Goal: Information Seeking & Learning: Learn about a topic

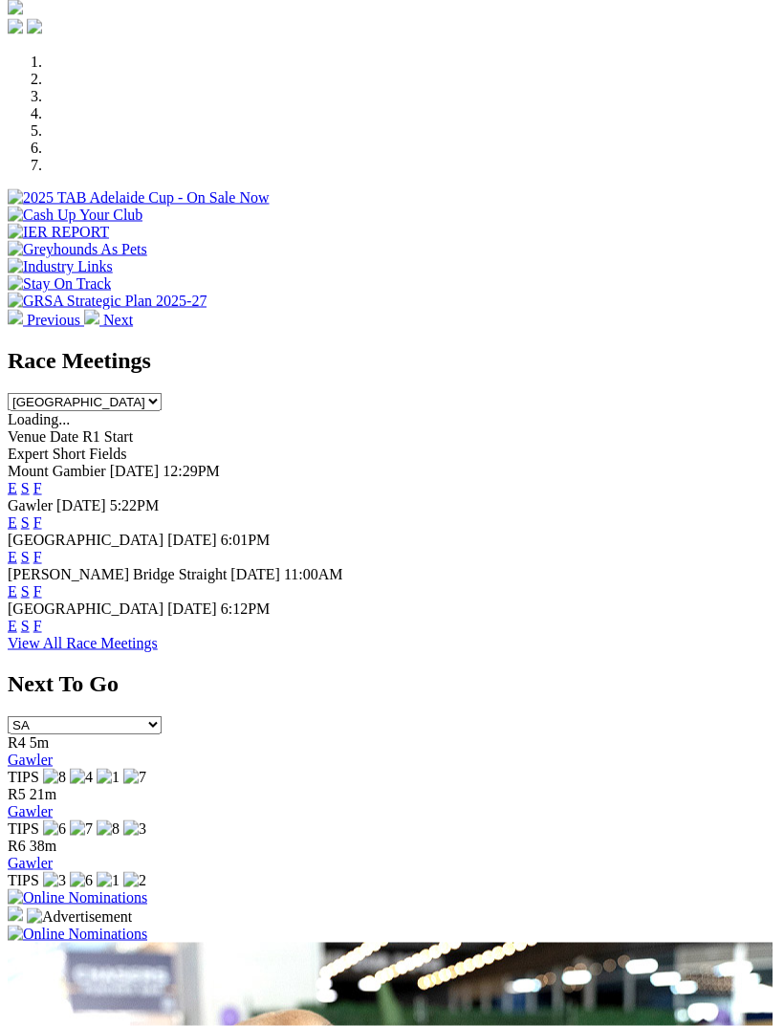
scroll to position [585, 0]
click at [42, 480] on link "F" at bounding box center [37, 488] width 9 height 16
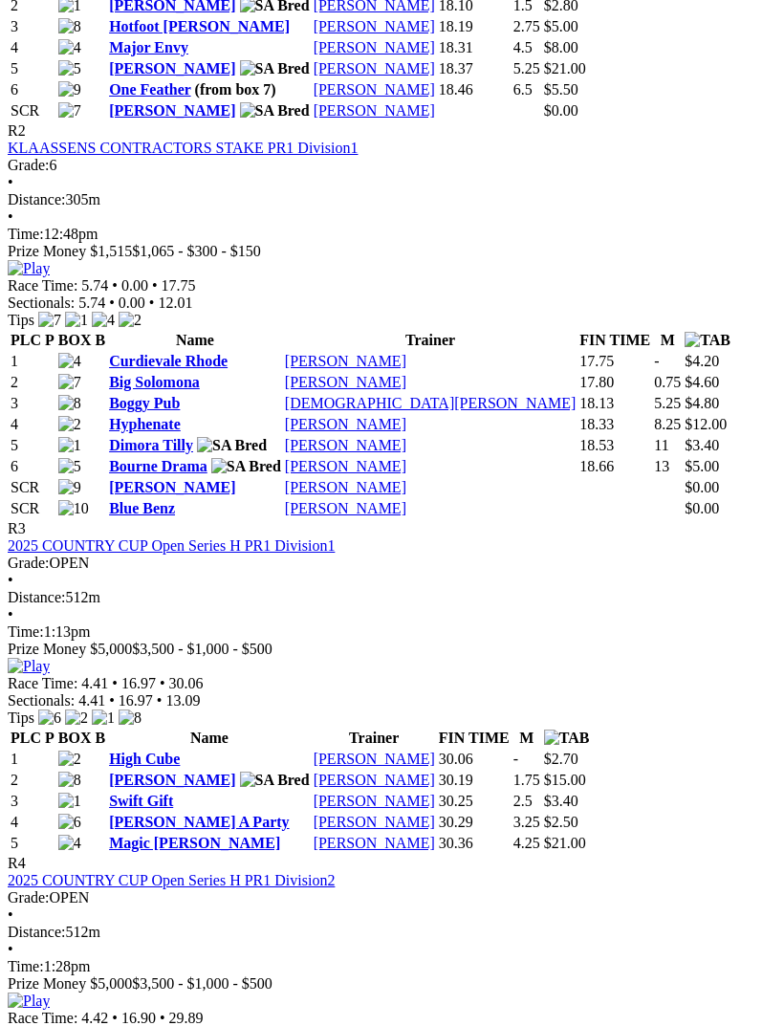
scroll to position [1259, 0]
click at [180, 752] on link "High Cube" at bounding box center [144, 760] width 71 height 16
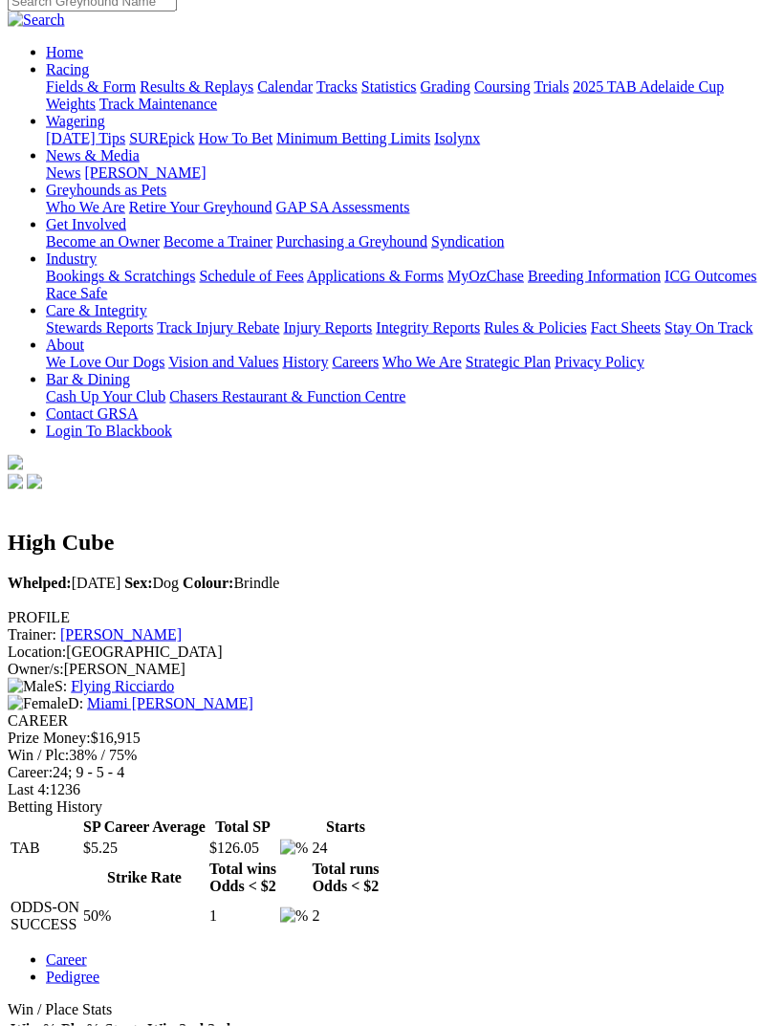
scroll to position [166, 0]
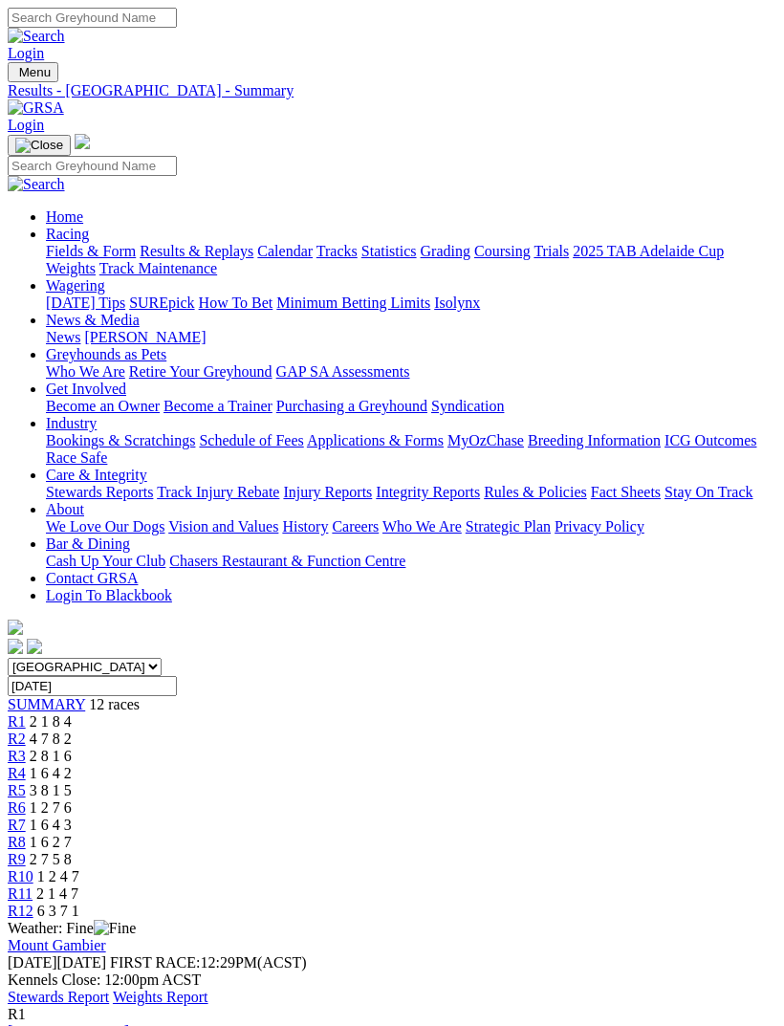
scroll to position [1321, 0]
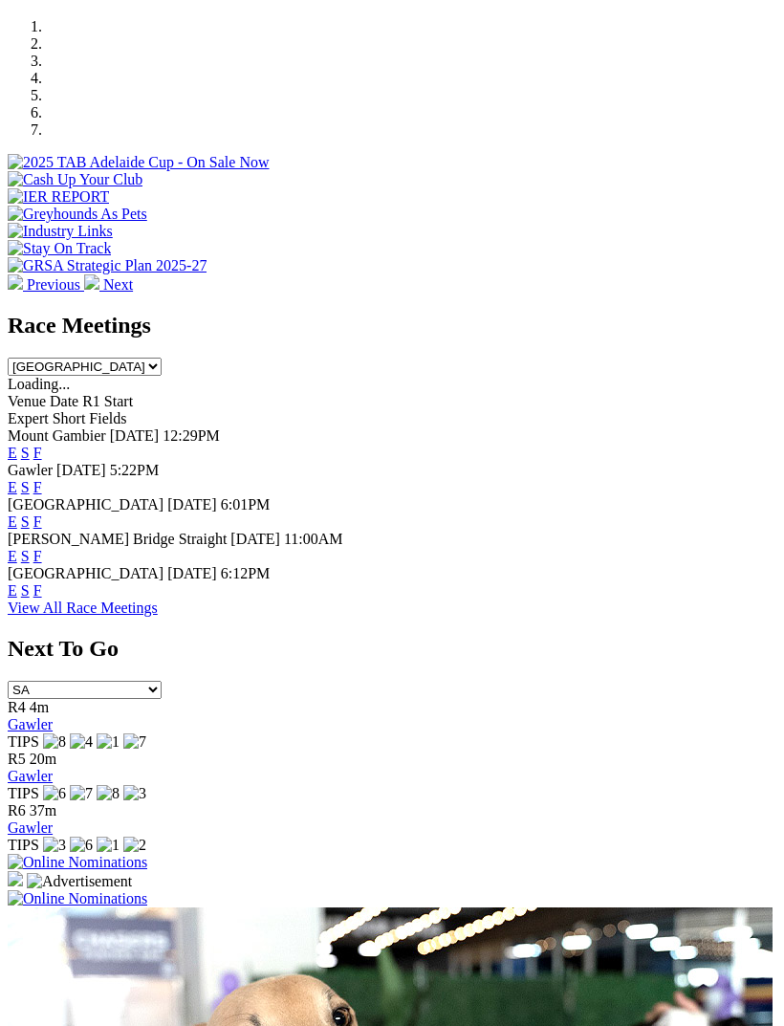
scroll to position [618, 0]
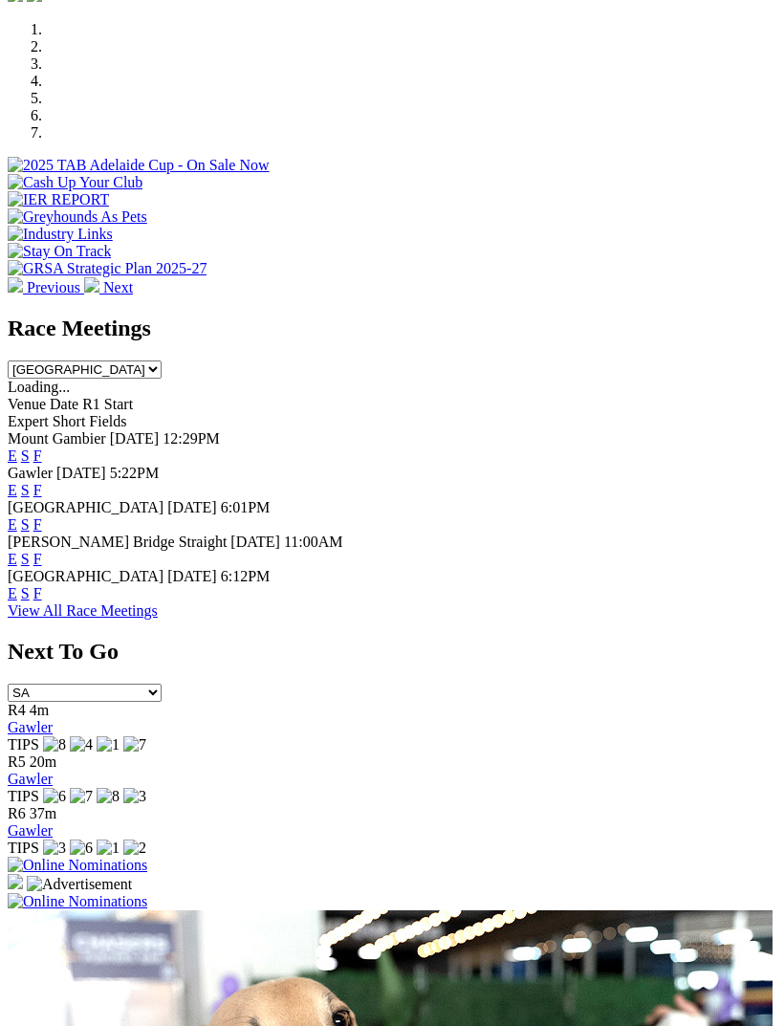
click at [42, 482] on link "F" at bounding box center [37, 490] width 9 height 16
